Goal: Information Seeking & Learning: Check status

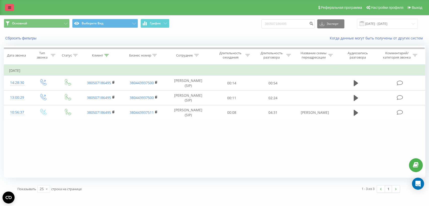
click at [13, 8] on link at bounding box center [9, 7] width 9 height 7
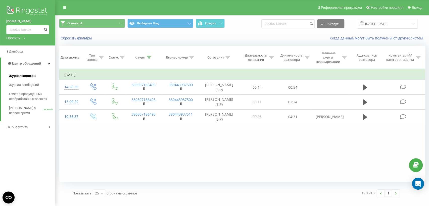
click at [27, 77] on font "Журнал звонков" at bounding box center [22, 76] width 26 height 4
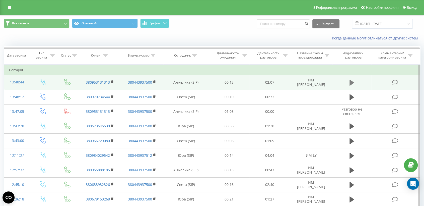
click at [354, 83] on icon at bounding box center [352, 82] width 5 height 7
